Goal: Task Accomplishment & Management: Manage account settings

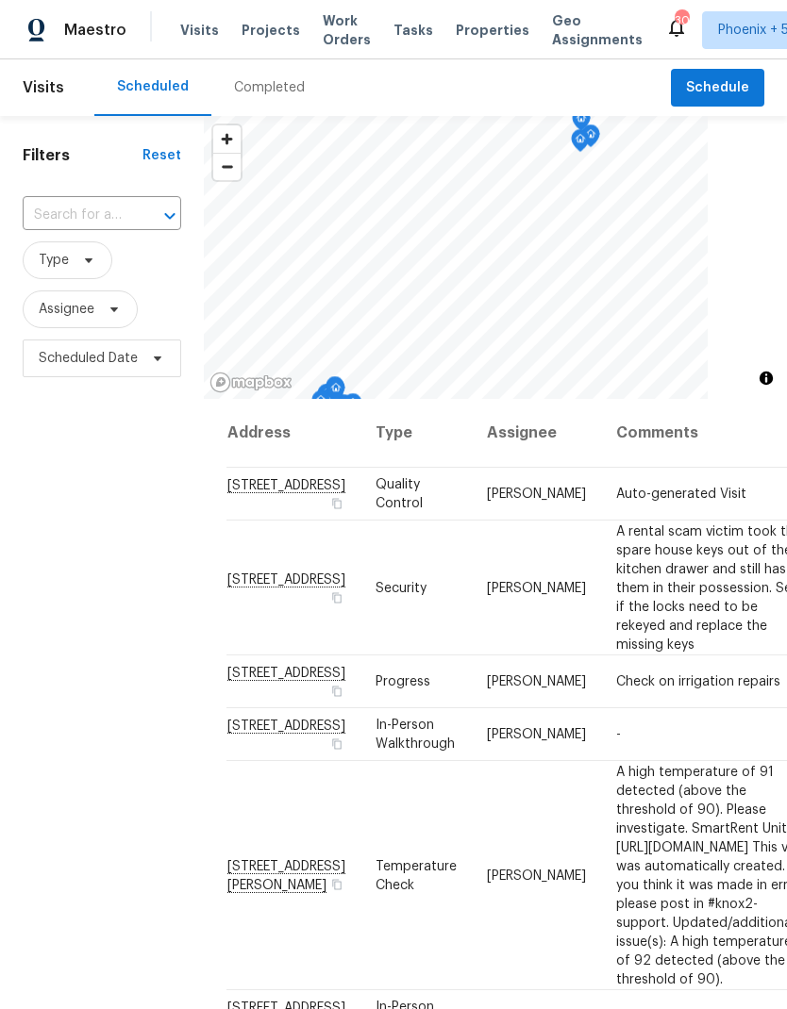
click at [60, 209] on input "text" at bounding box center [76, 215] width 106 height 29
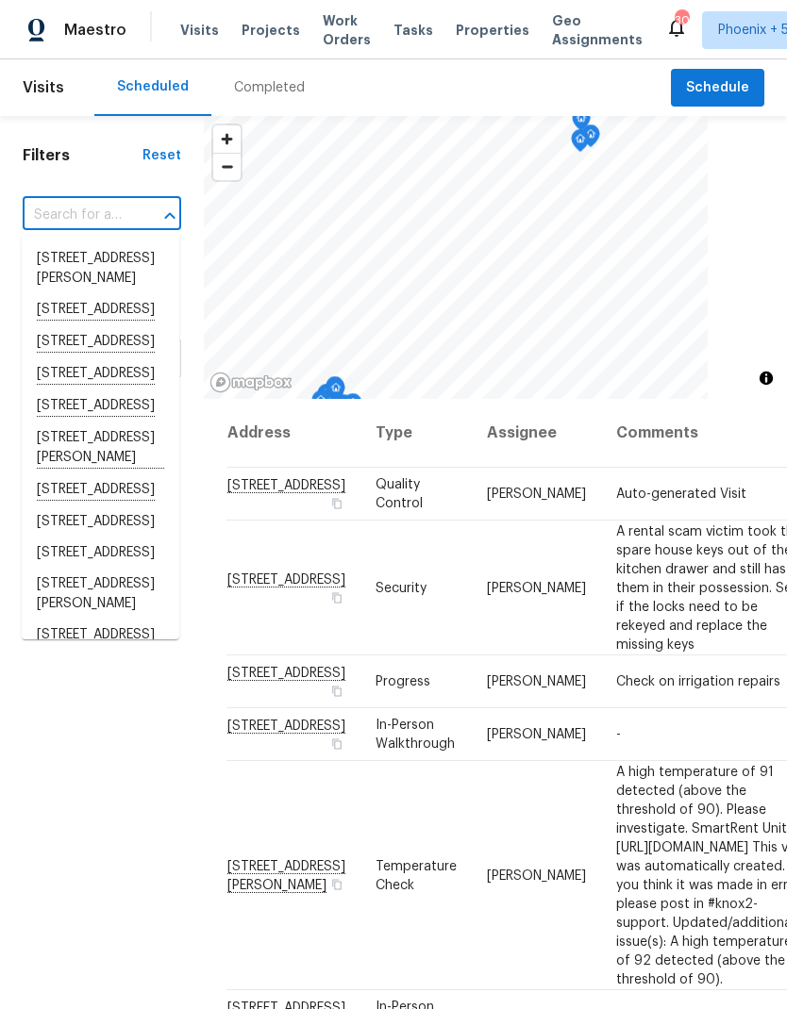
paste input "[STREET_ADDRESS][PERSON_NAME]"
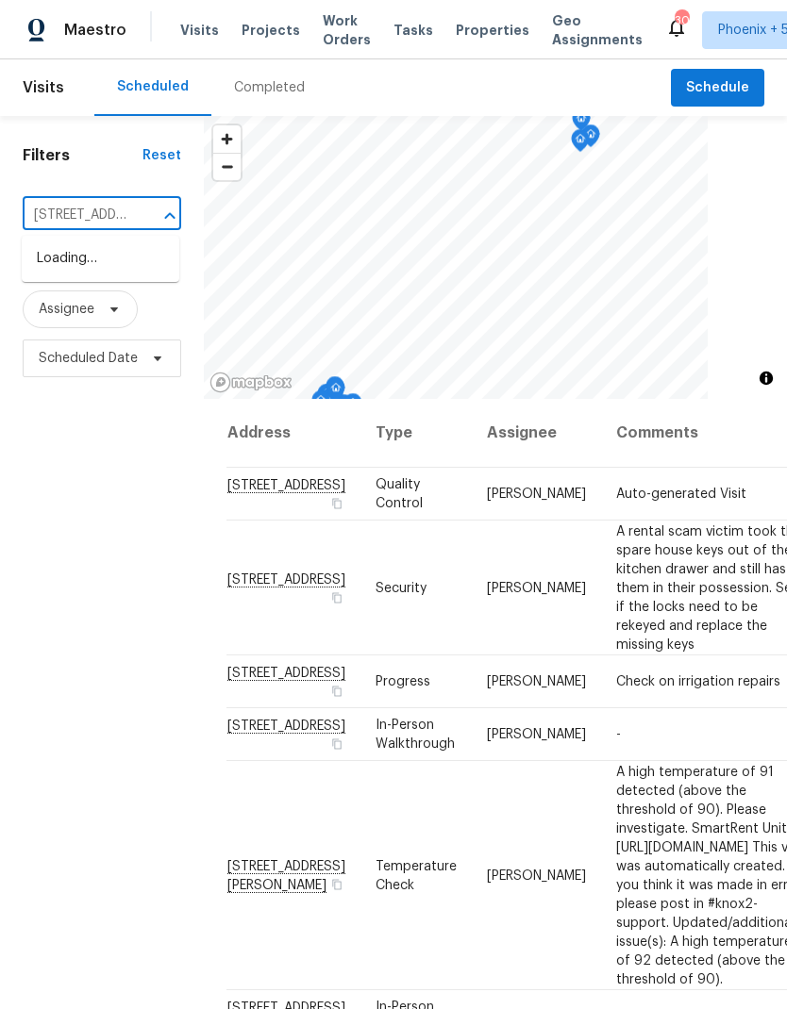
type input "[STREET_ADDRESS][PERSON_NAME]"
click at [84, 271] on li "[STREET_ADDRESS][PERSON_NAME]" at bounding box center [101, 268] width 158 height 51
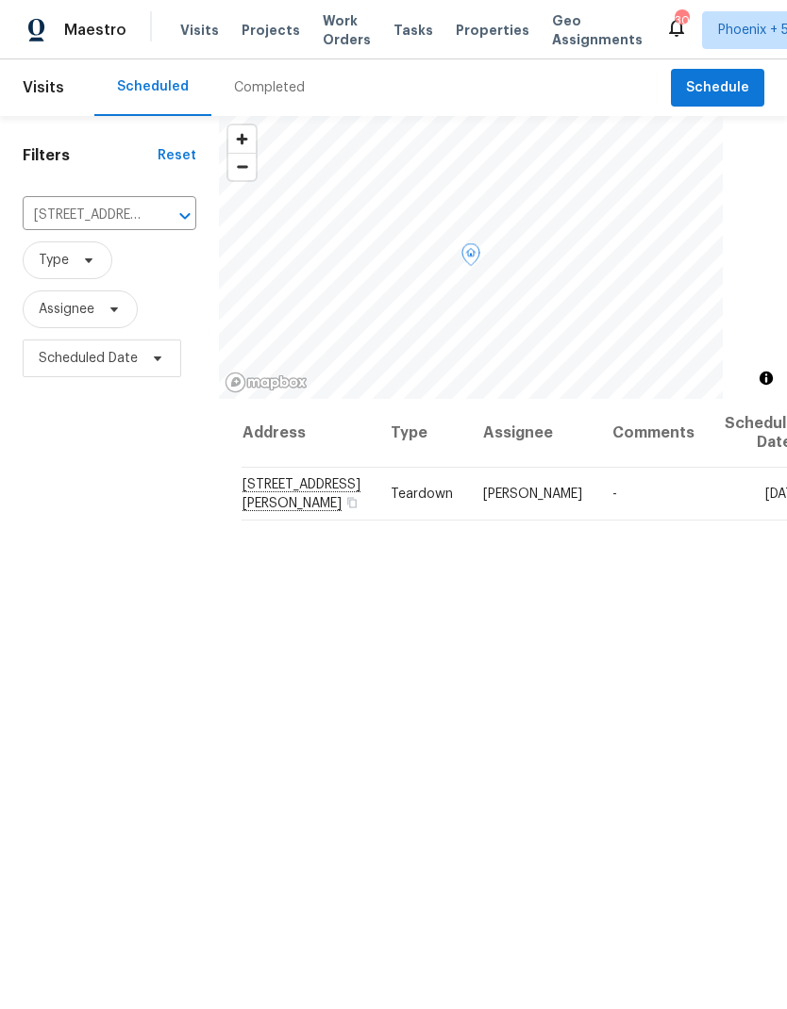
click at [0, 0] on icon at bounding box center [0, 0] width 0 height 0
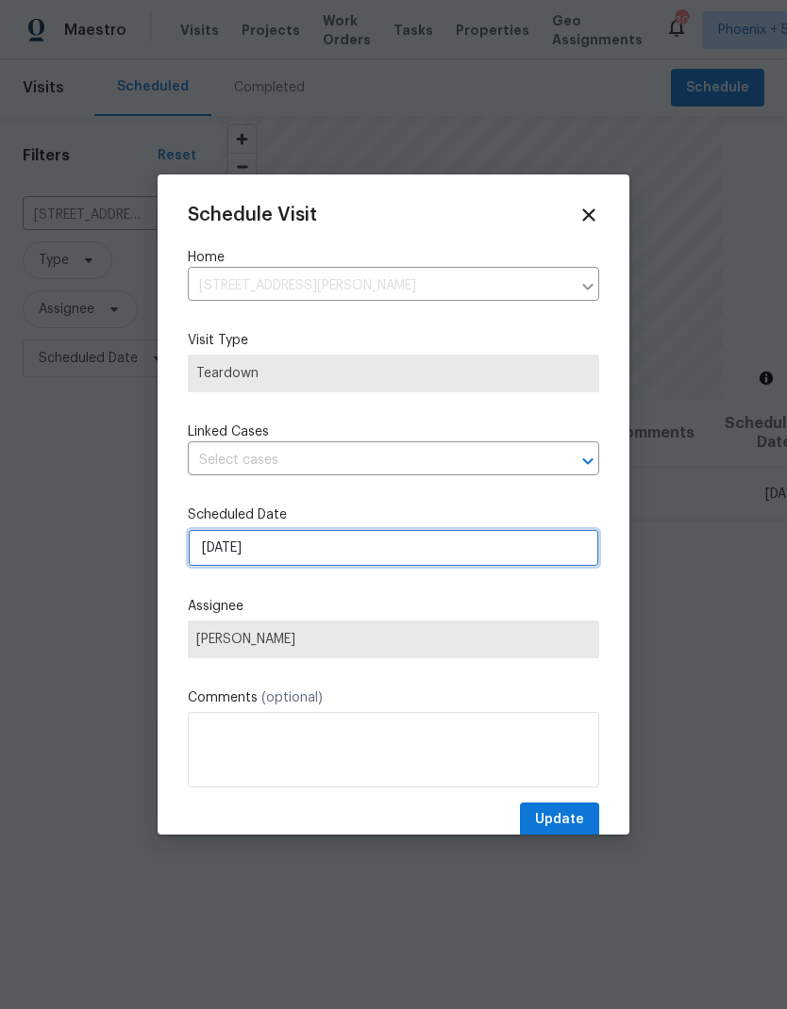
click at [365, 553] on input "[DATE]" at bounding box center [393, 548] width 411 height 38
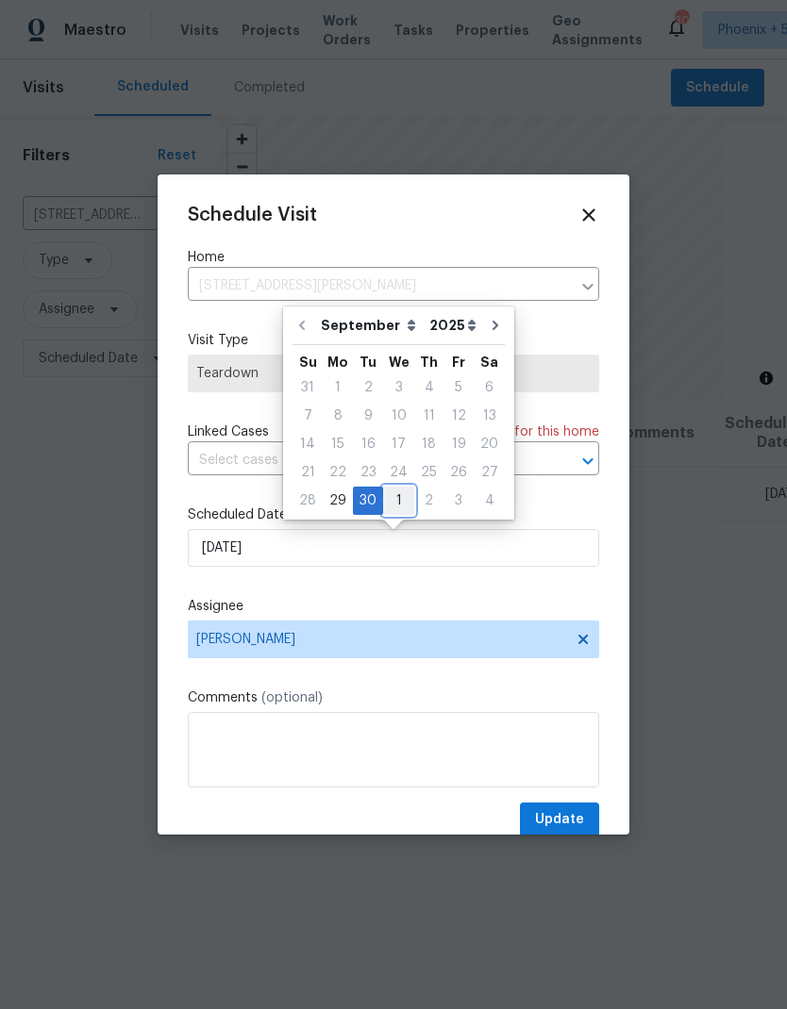
click at [401, 499] on div "1" at bounding box center [398, 501] width 31 height 26
type input "[DATE]"
select select "9"
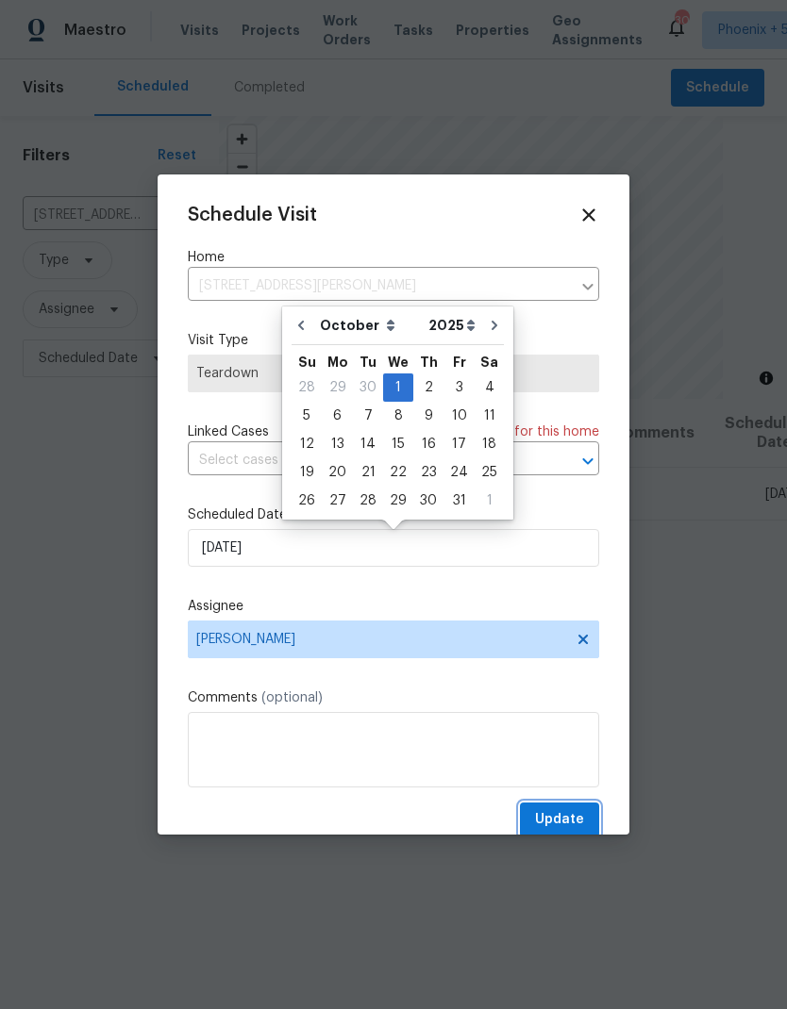
click at [580, 813] on span "Update" at bounding box center [559, 821] width 49 height 24
